Goal: Communication & Community: Connect with others

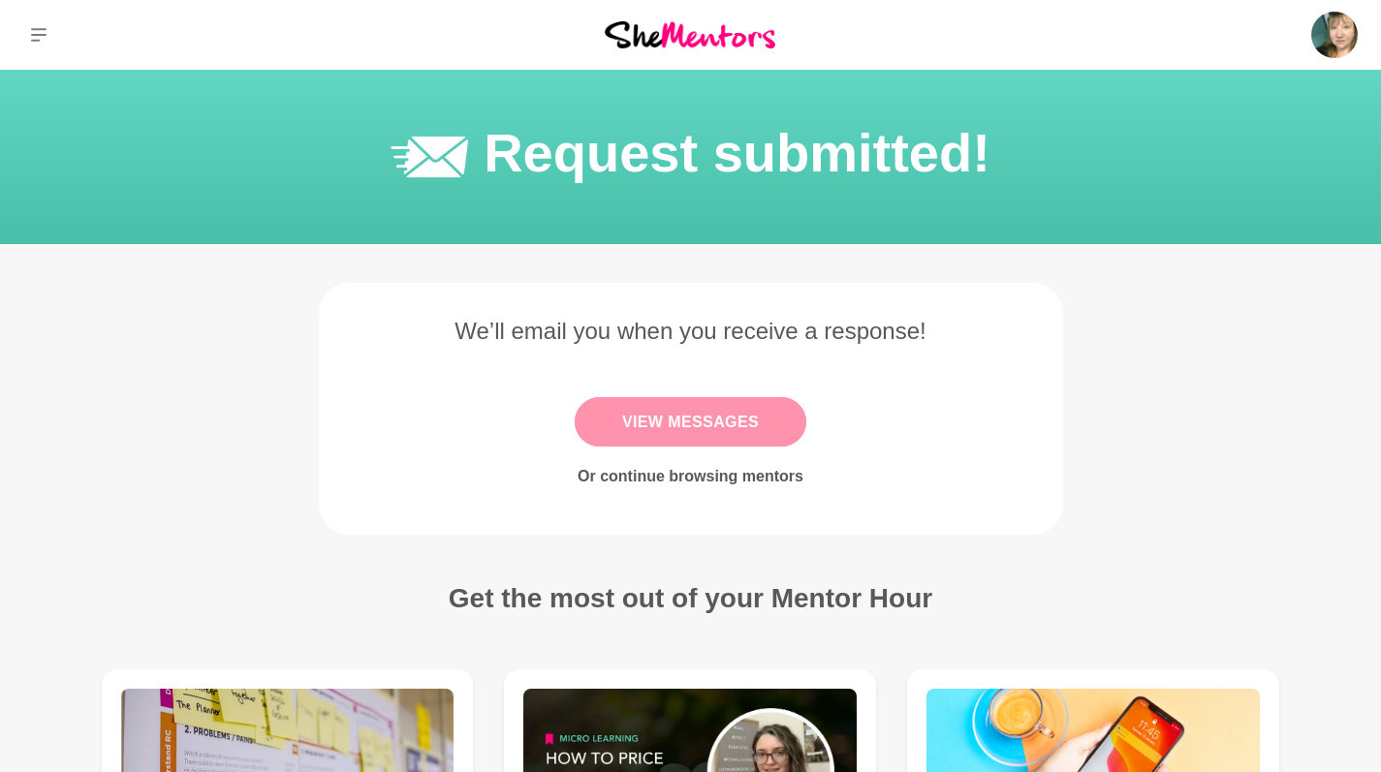
click at [715, 415] on link "View Messages" at bounding box center [691, 421] width 232 height 49
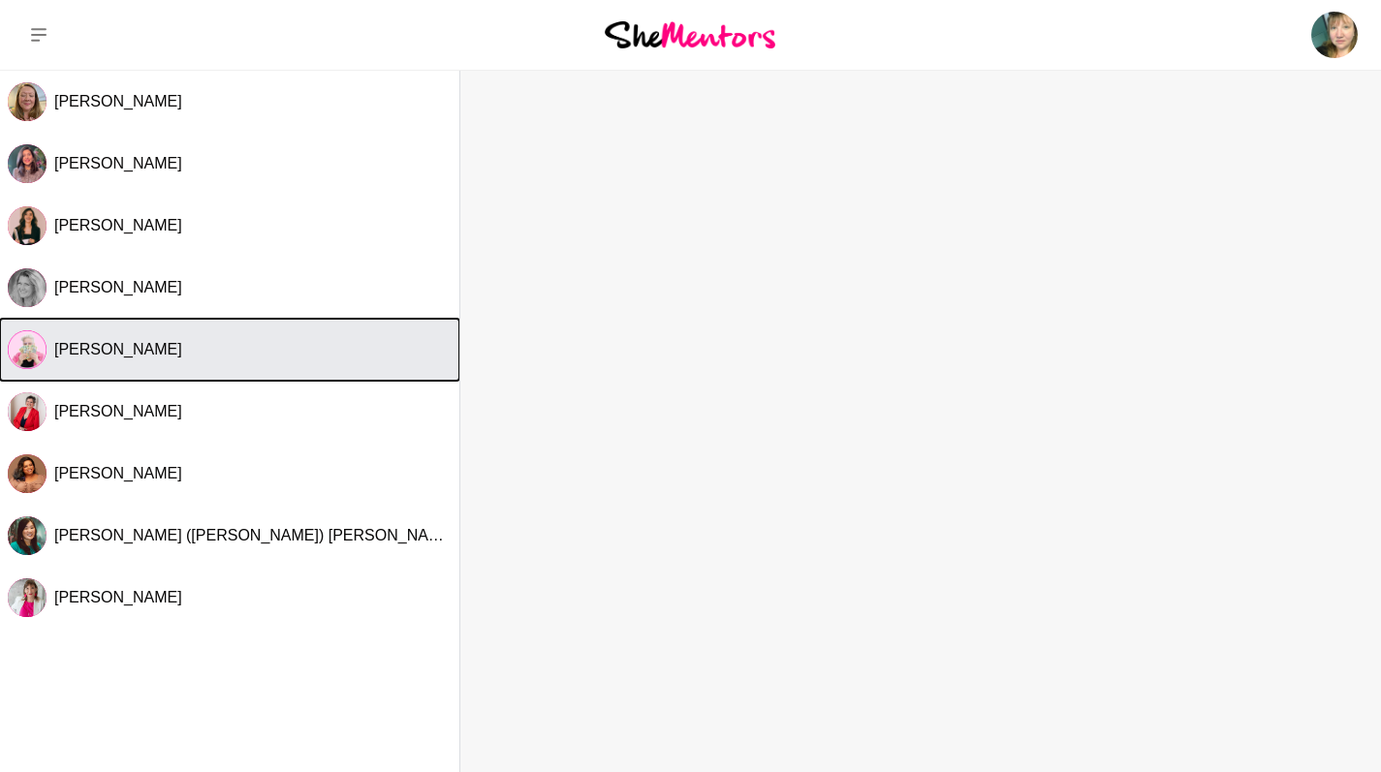
click at [389, 352] on div "[PERSON_NAME]" at bounding box center [252, 349] width 397 height 19
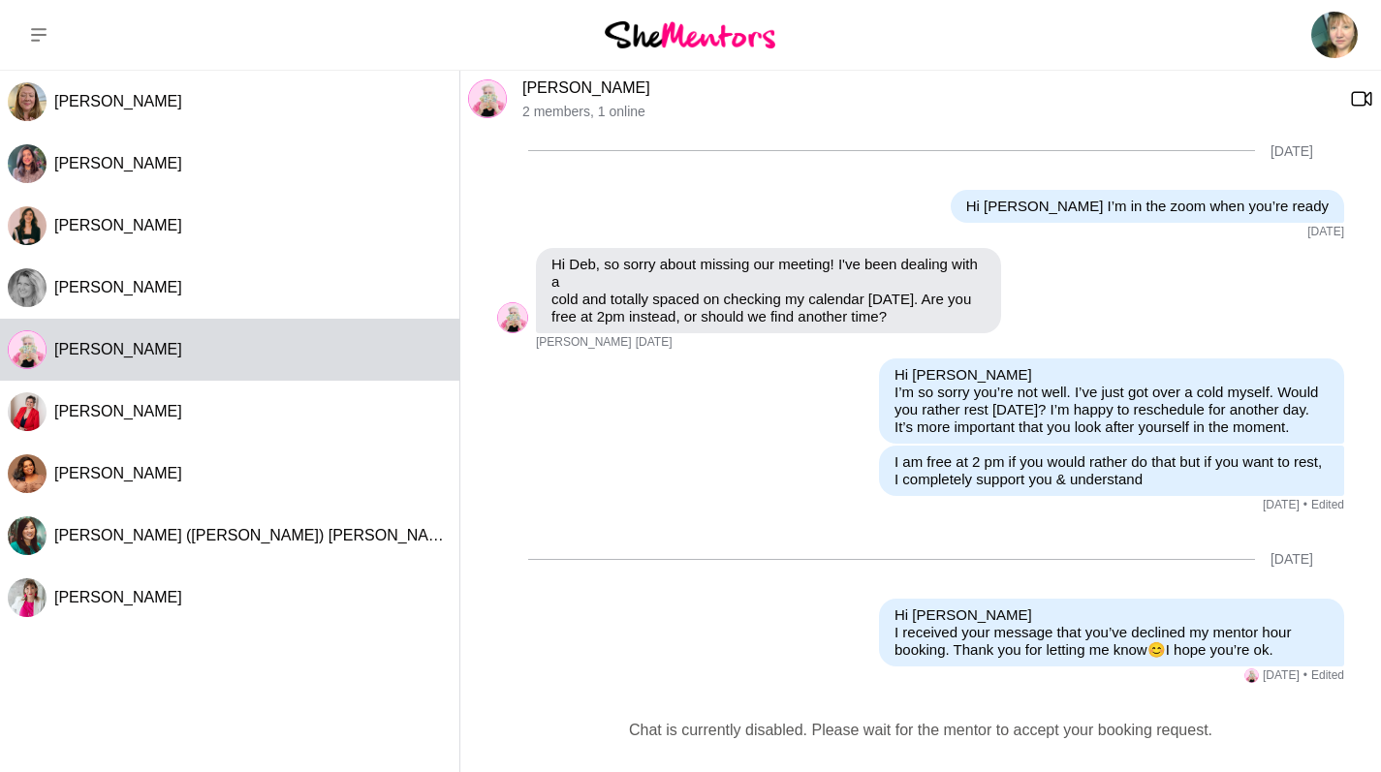
scroll to position [841, 0]
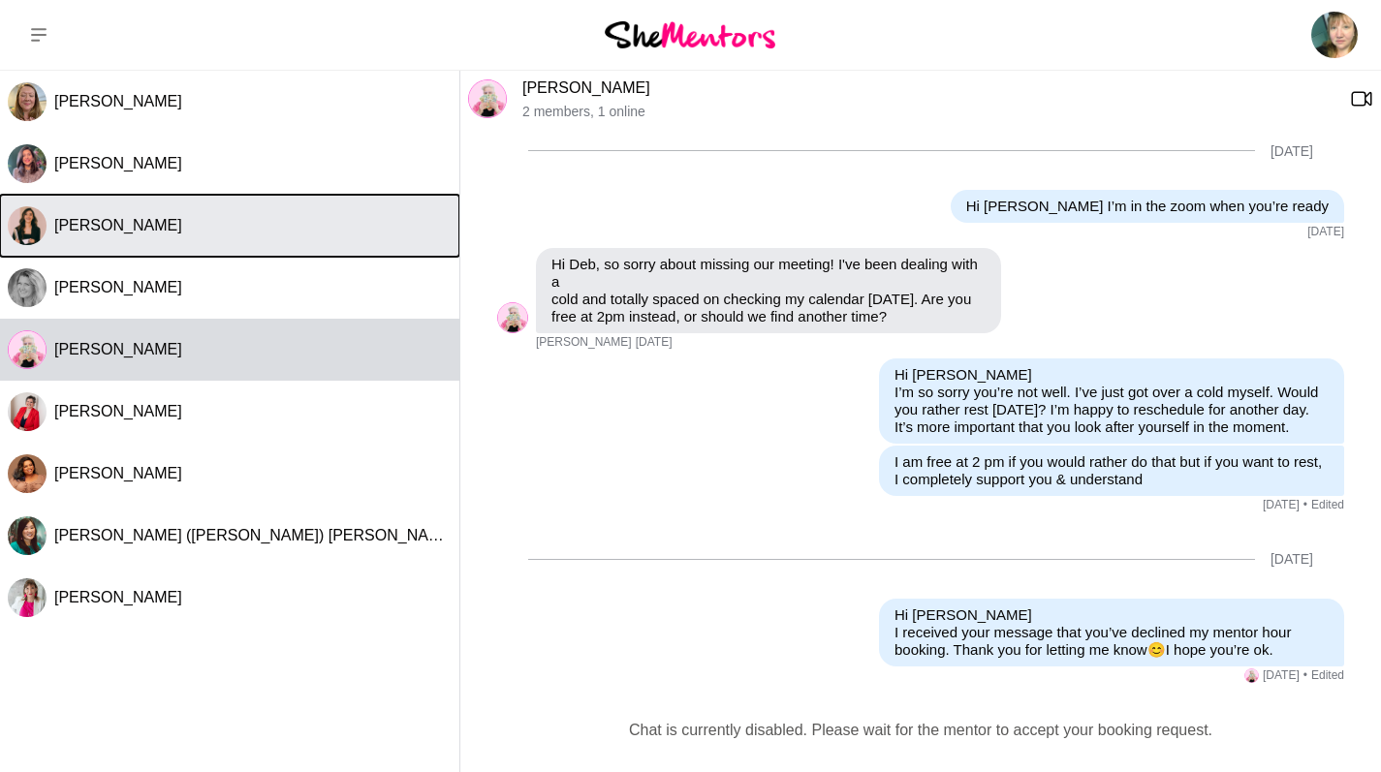
drag, startPoint x: 389, startPoint y: 352, endPoint x: 404, endPoint y: 234, distance: 118.3
click at [404, 234] on div "[PERSON_NAME]" at bounding box center [252, 225] width 397 height 19
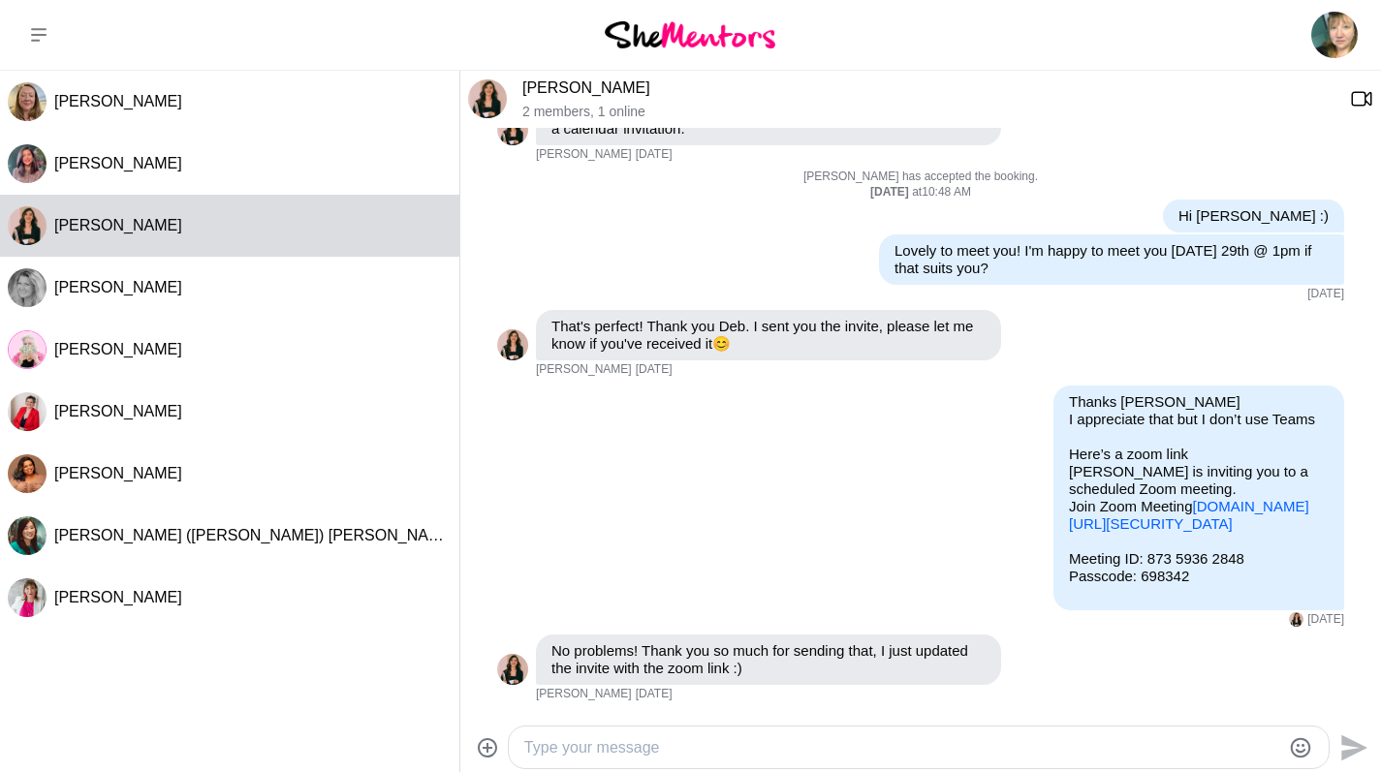
scroll to position [408, 0]
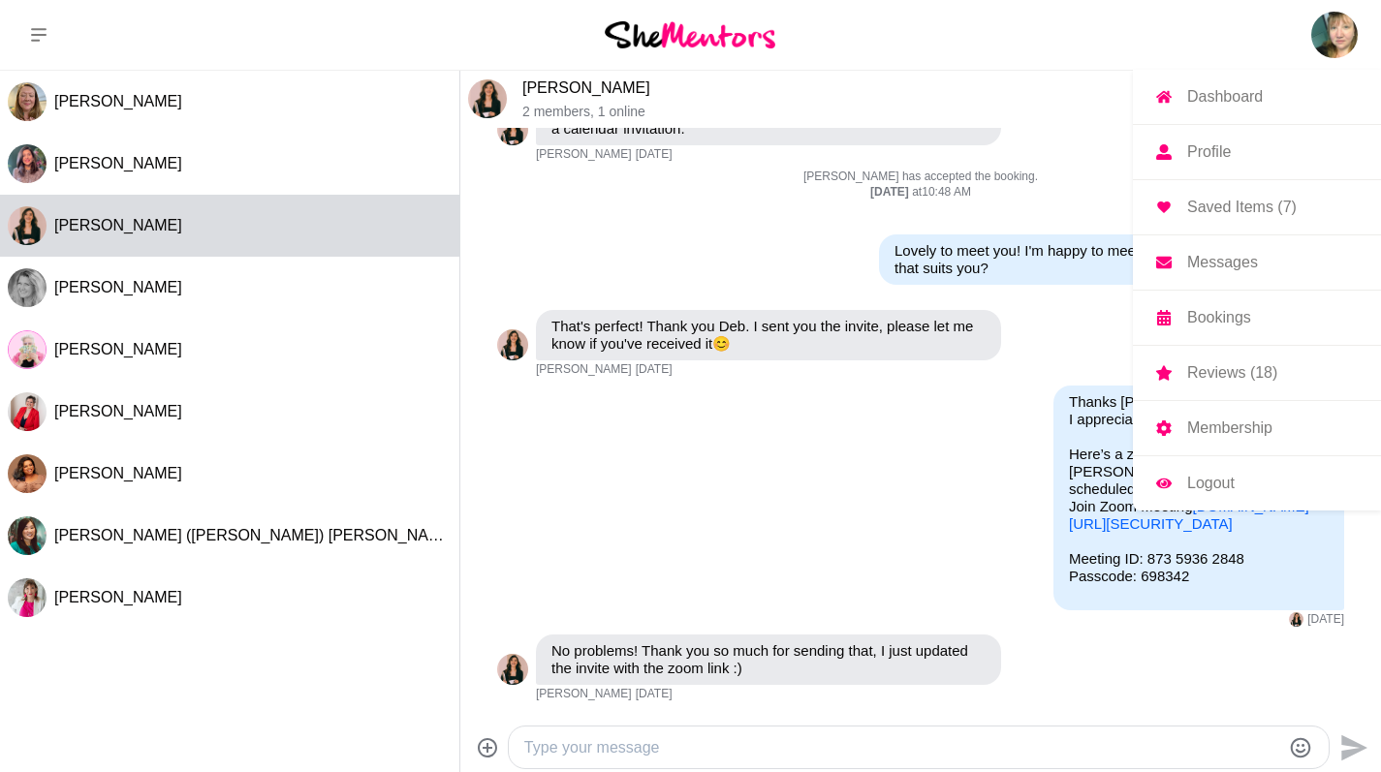
click at [1172, 255] on link "Messages" at bounding box center [1257, 262] width 248 height 54
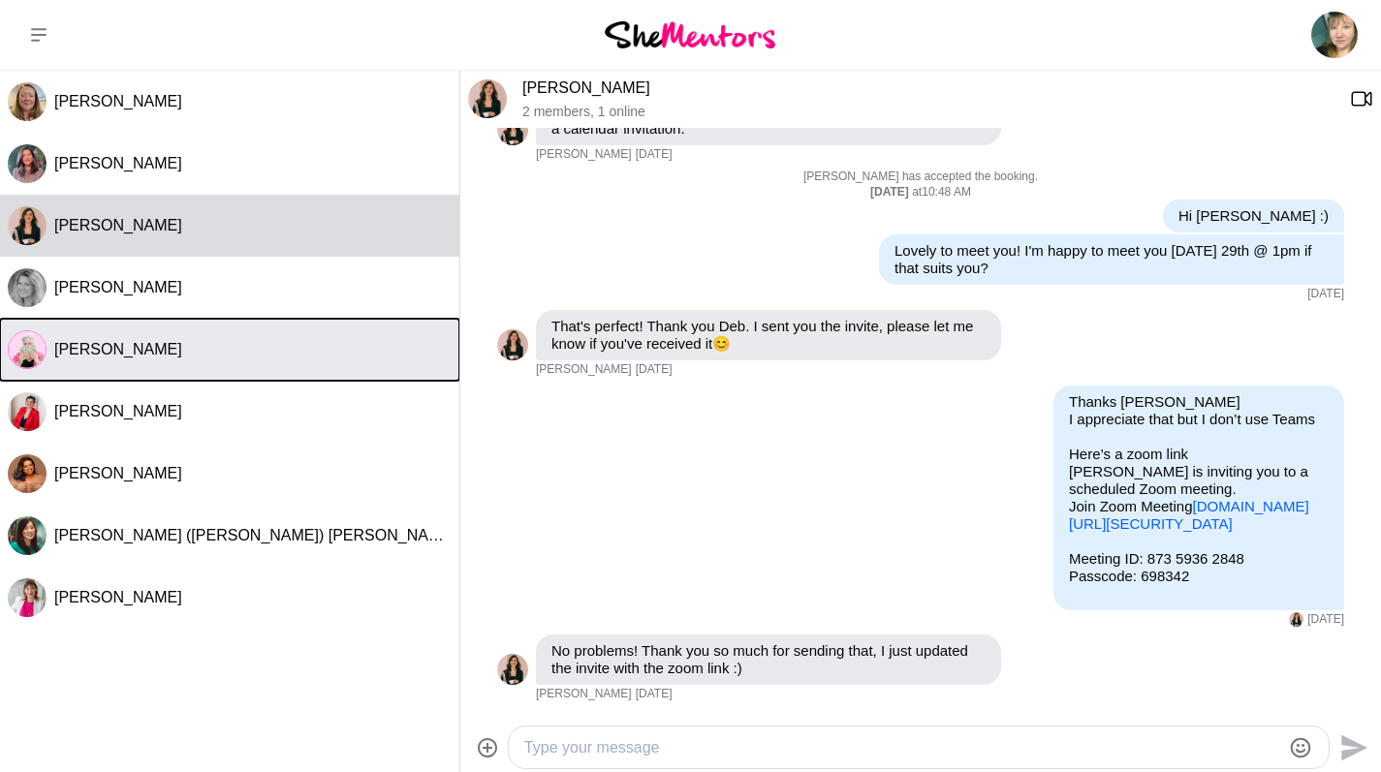
click at [258, 329] on button "[PERSON_NAME]" at bounding box center [229, 350] width 459 height 62
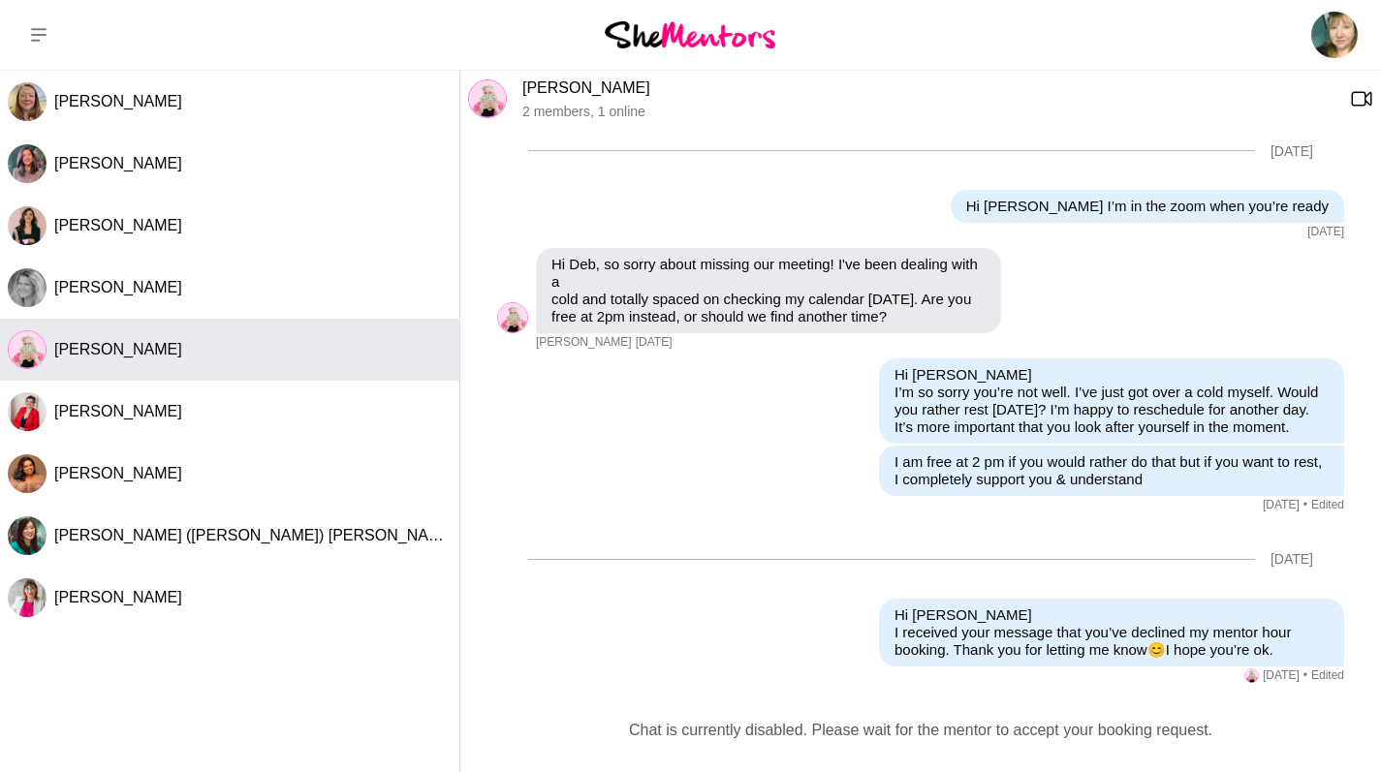
scroll to position [841, 0]
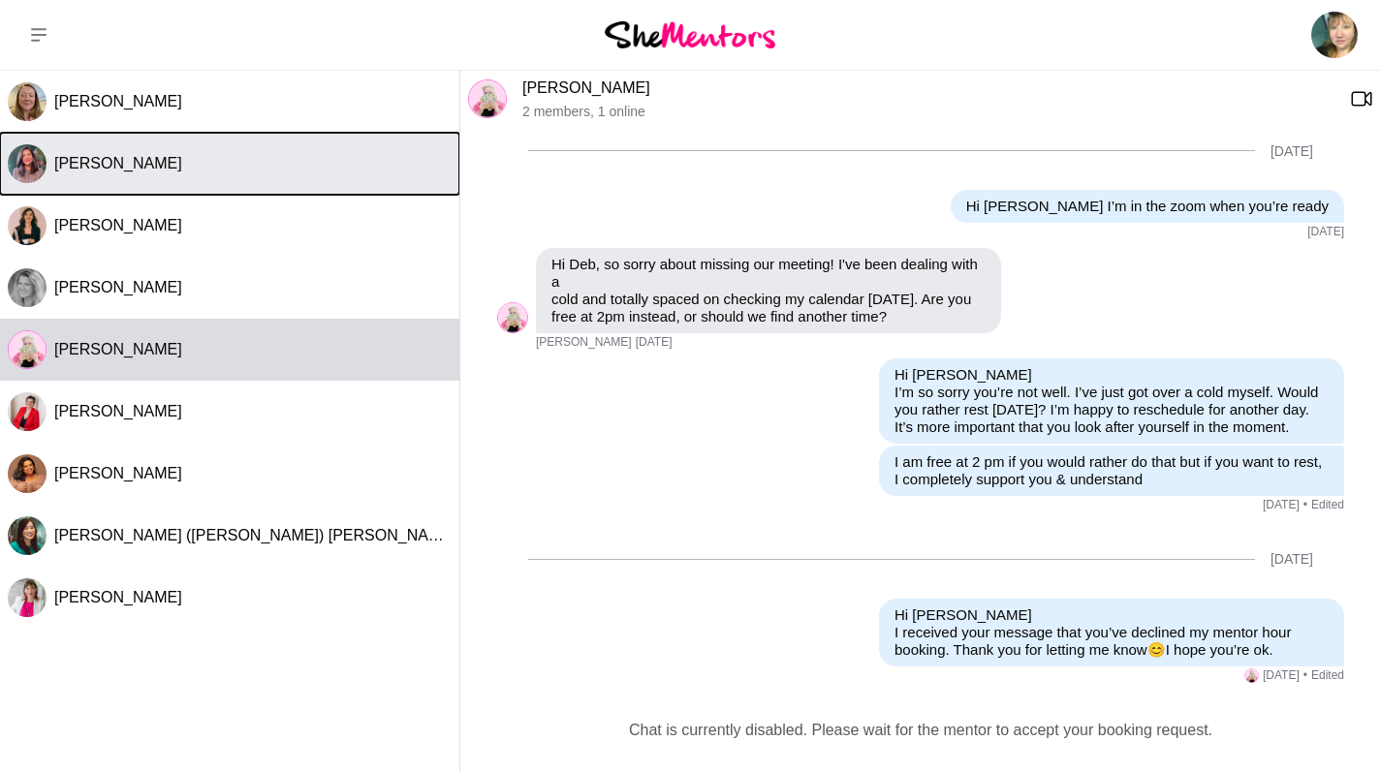
drag, startPoint x: 16, startPoint y: 347, endPoint x: 351, endPoint y: 192, distance: 368.5
click at [351, 192] on button "[PERSON_NAME]" at bounding box center [229, 164] width 459 height 62
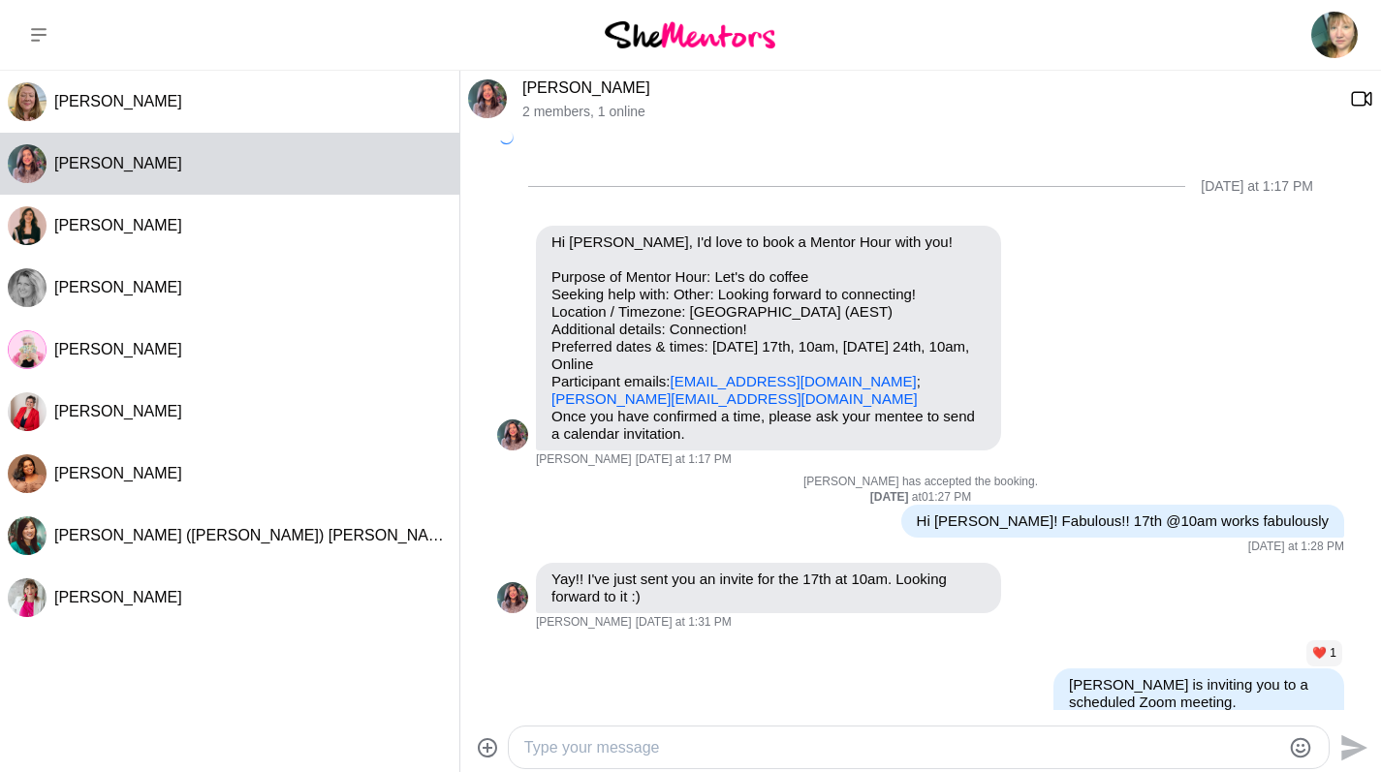
scroll to position [271, 0]
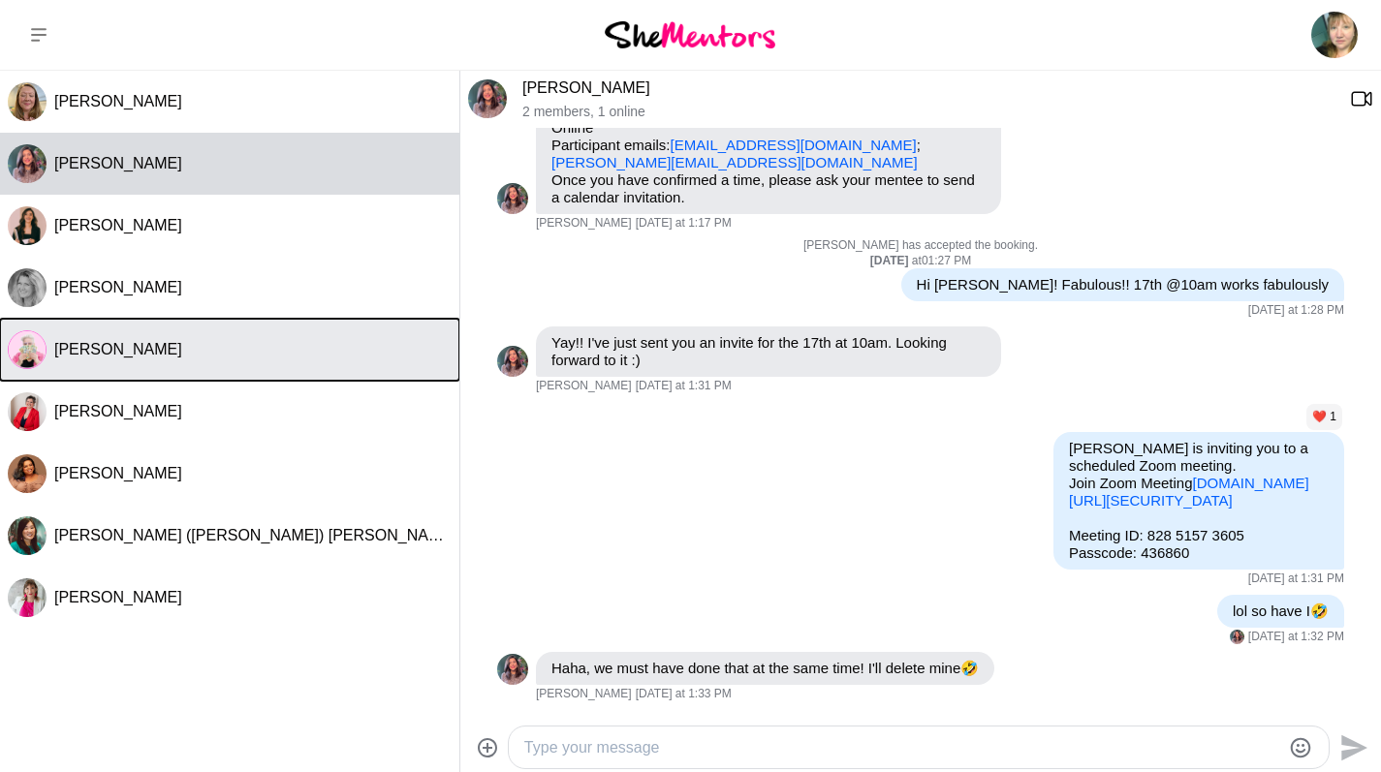
click at [278, 330] on button "[PERSON_NAME]" at bounding box center [229, 350] width 459 height 62
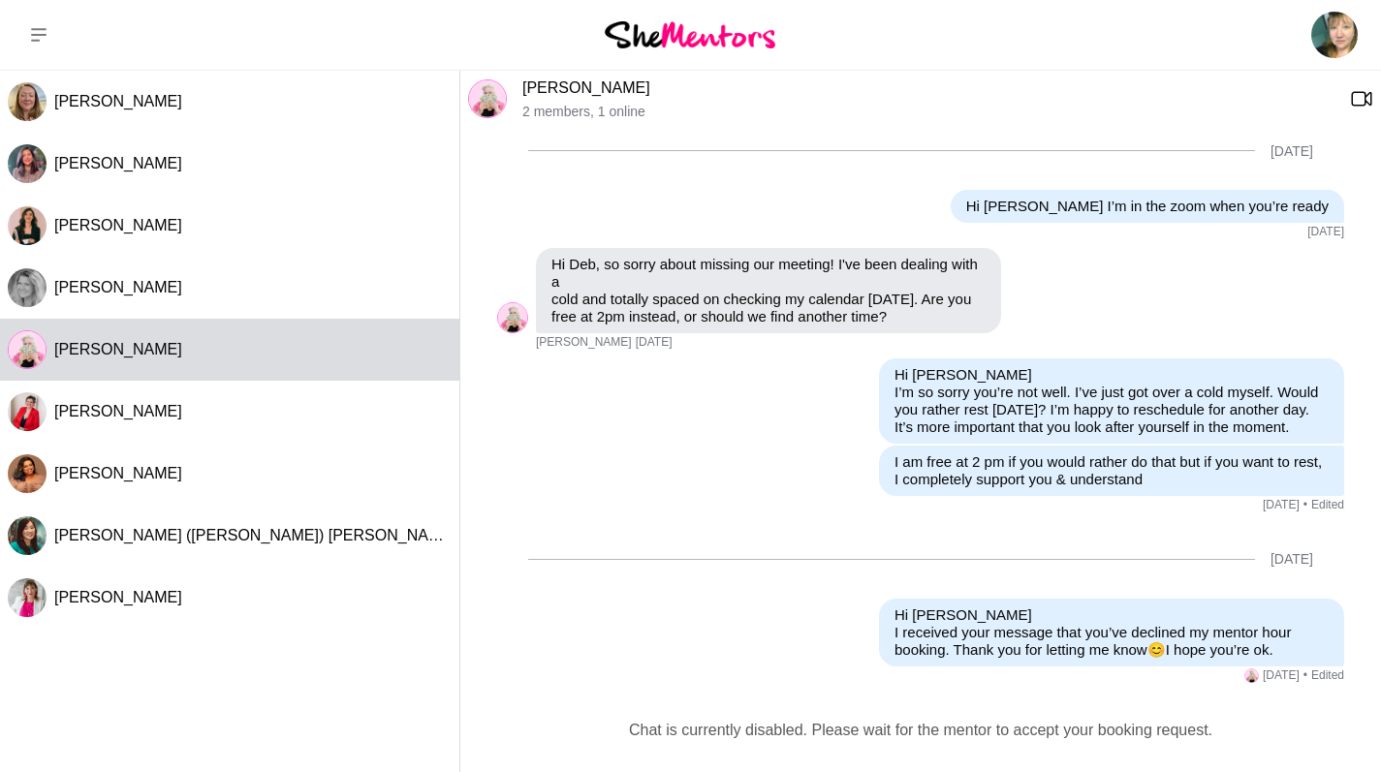
scroll to position [841, 0]
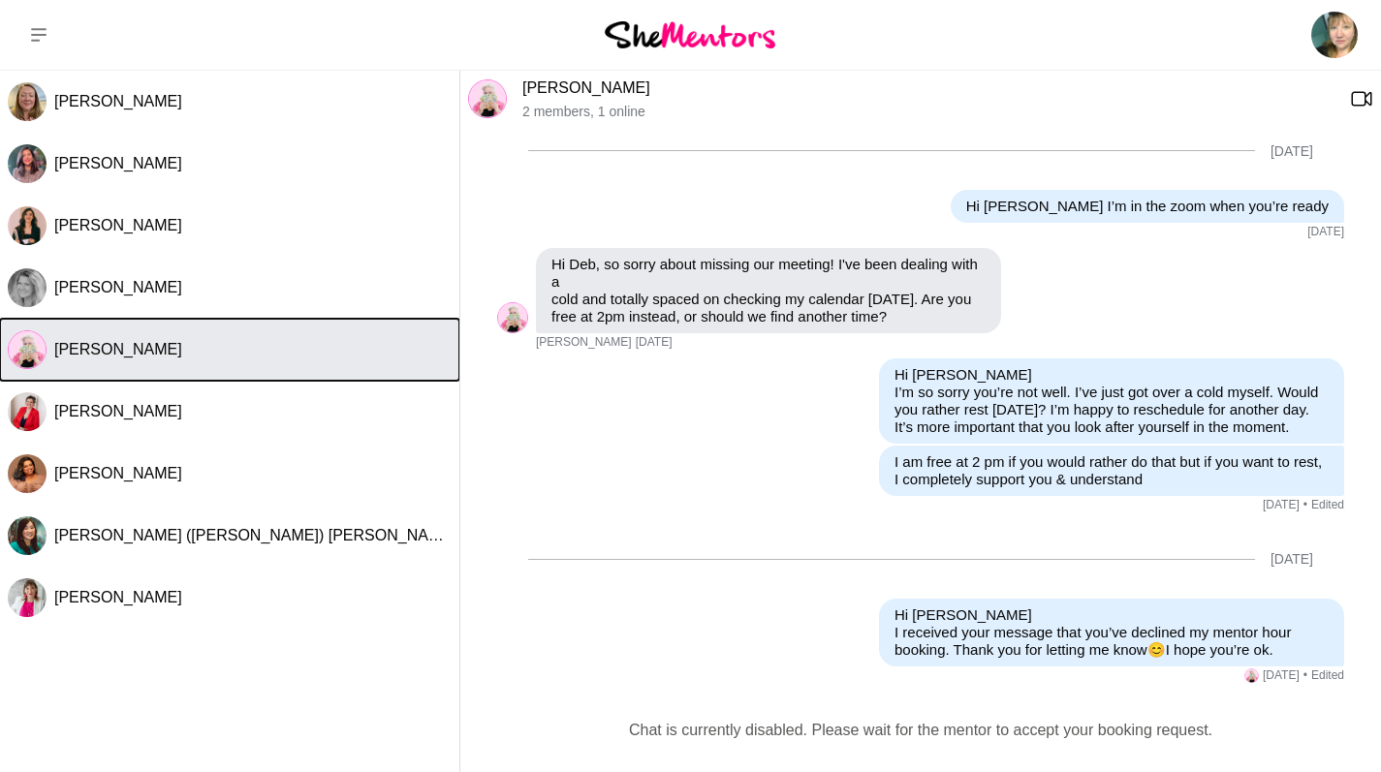
click at [163, 344] on div "[PERSON_NAME]" at bounding box center [252, 349] width 397 height 19
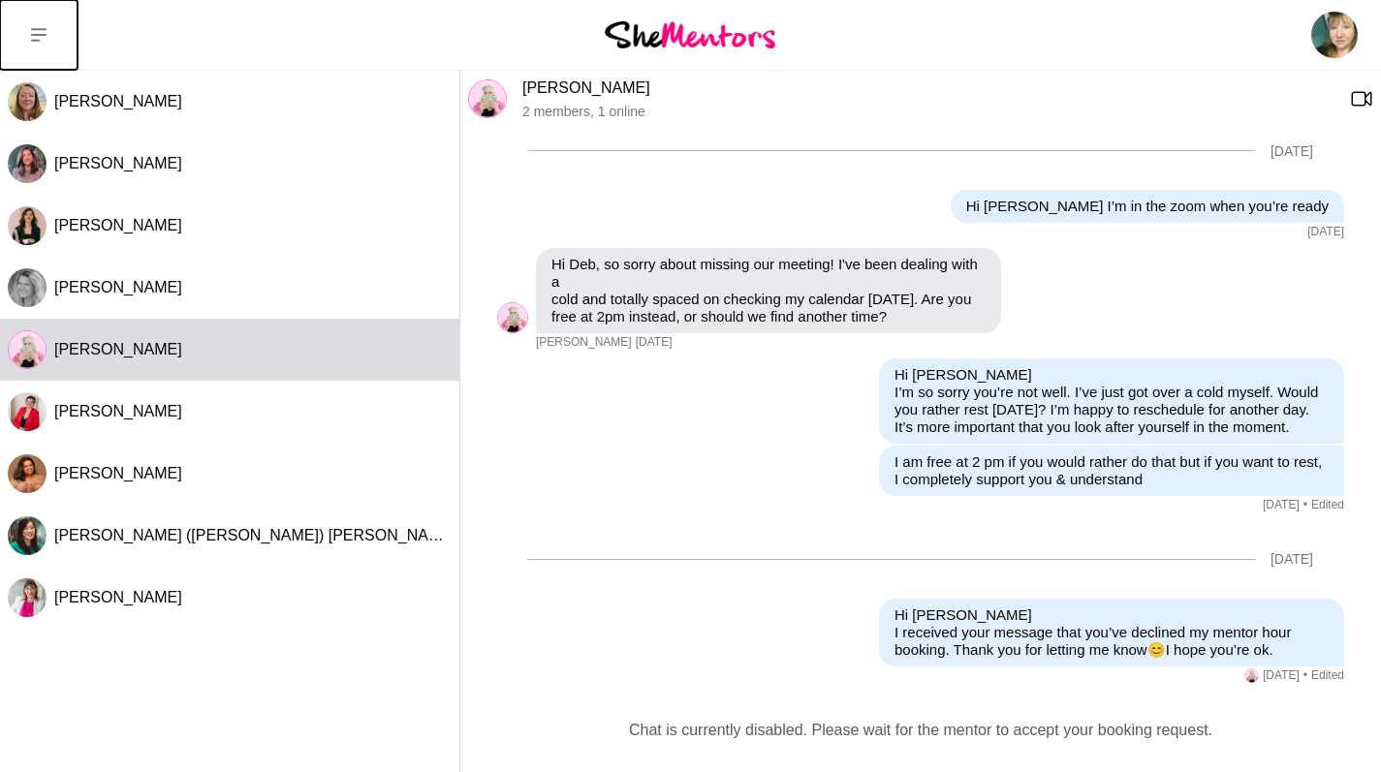
click at [37, 36] on icon at bounding box center [39, 35] width 16 height 16
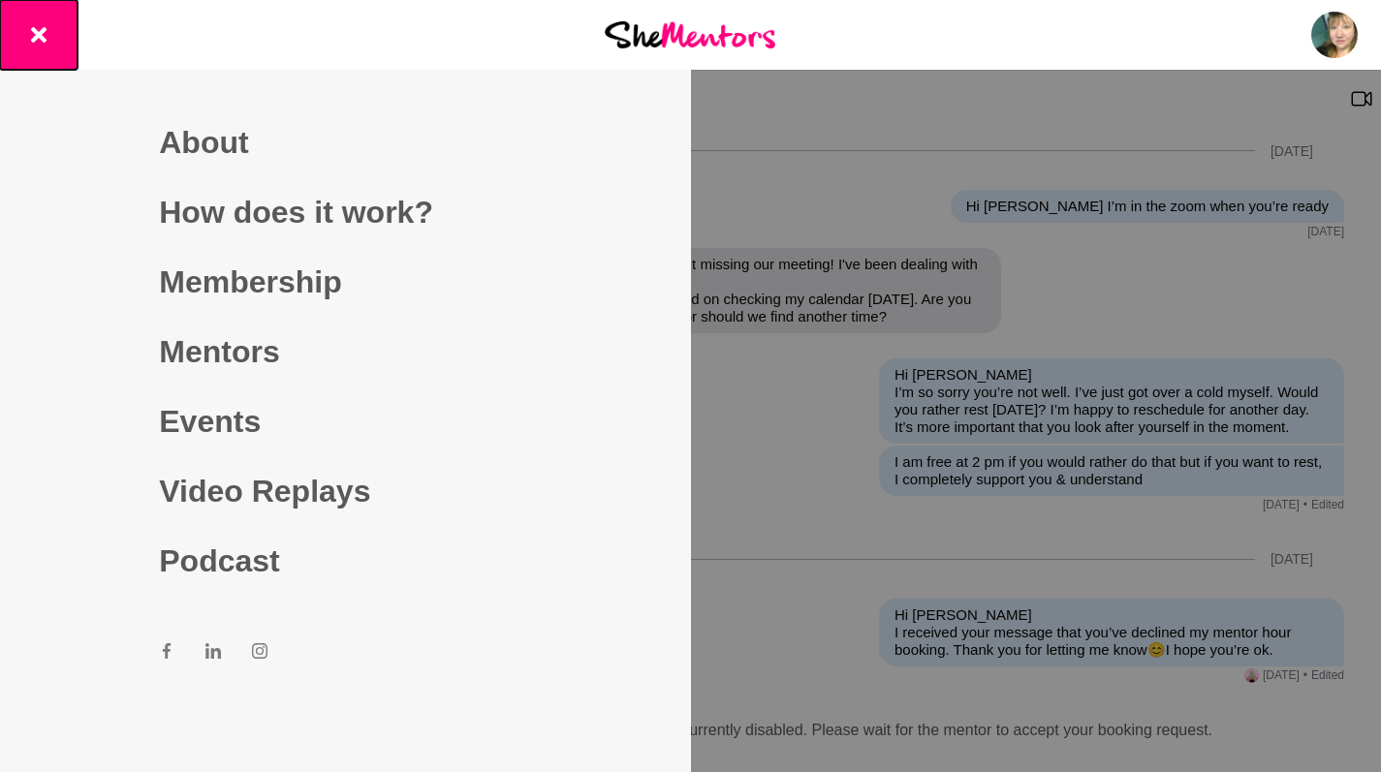
click at [50, 28] on button at bounding box center [39, 35] width 78 height 70
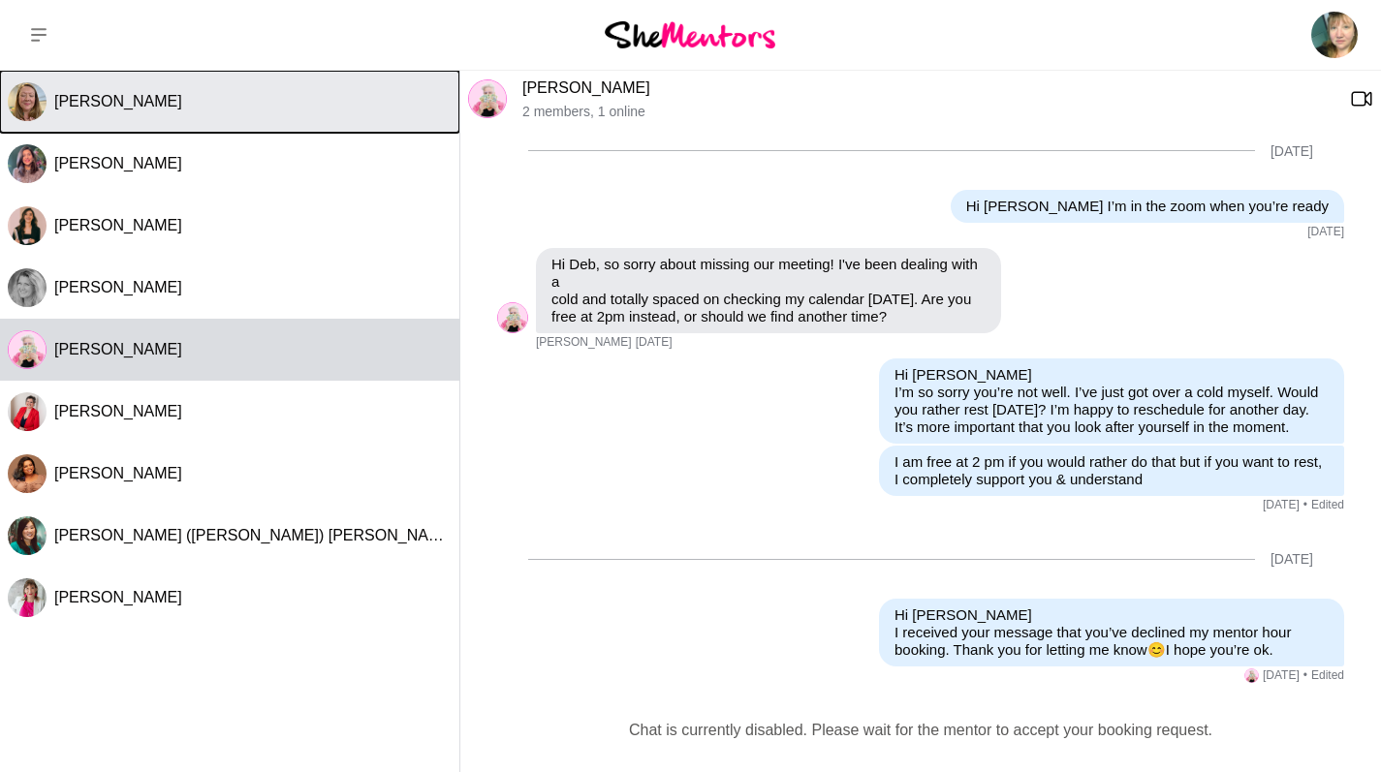
click at [375, 119] on button "[PERSON_NAME]" at bounding box center [229, 102] width 459 height 62
